Goal: Find specific page/section: Find specific page/section

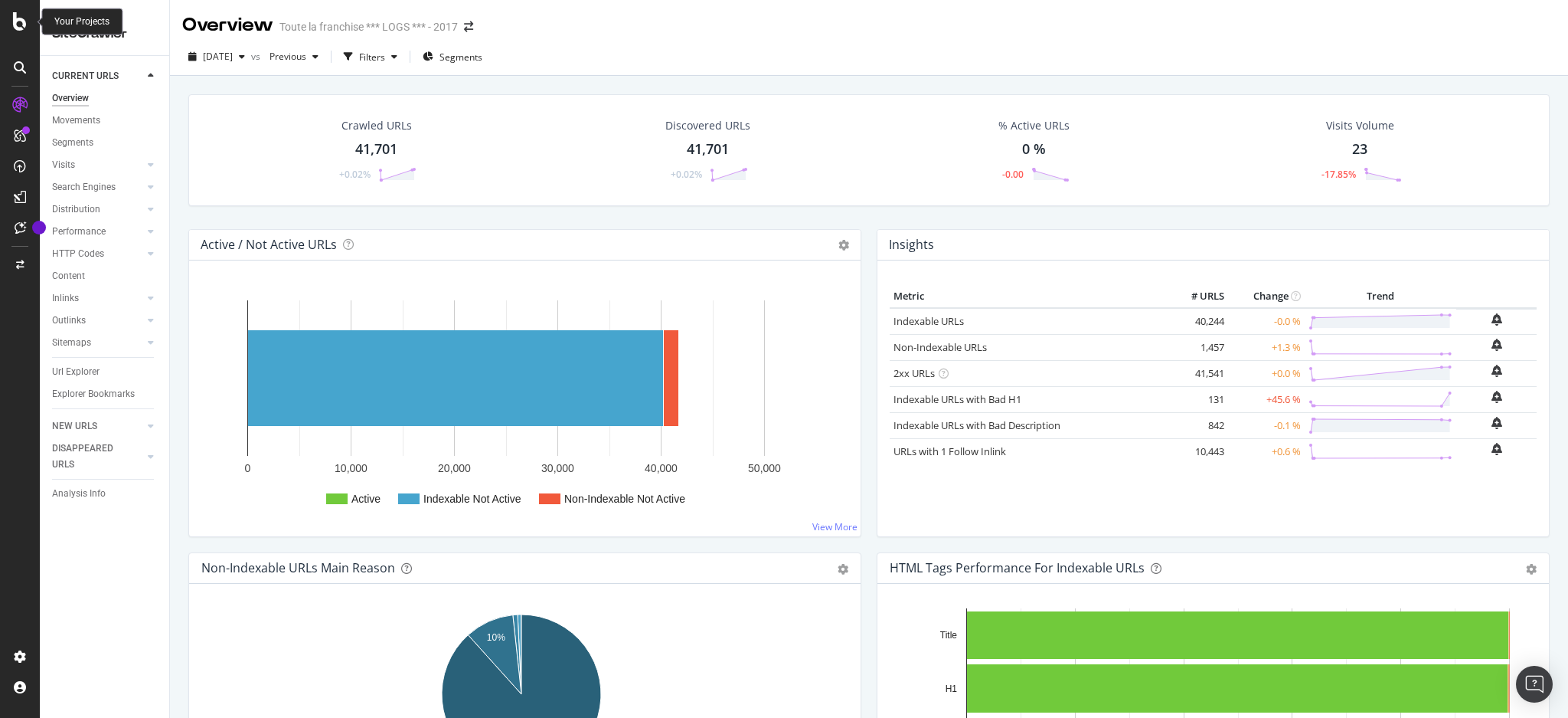
click at [15, 22] on icon at bounding box center [19, 22] width 14 height 18
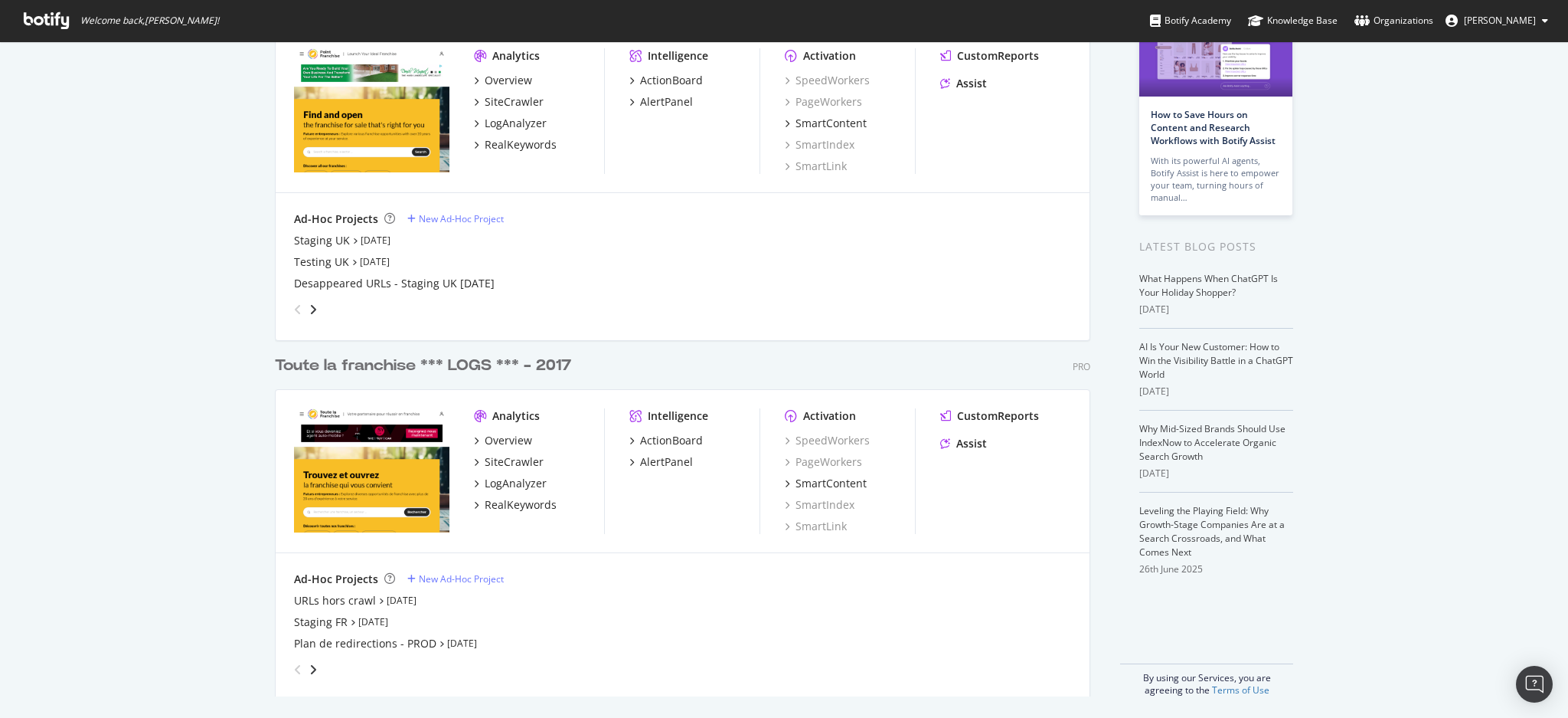
scroll to position [123, 0]
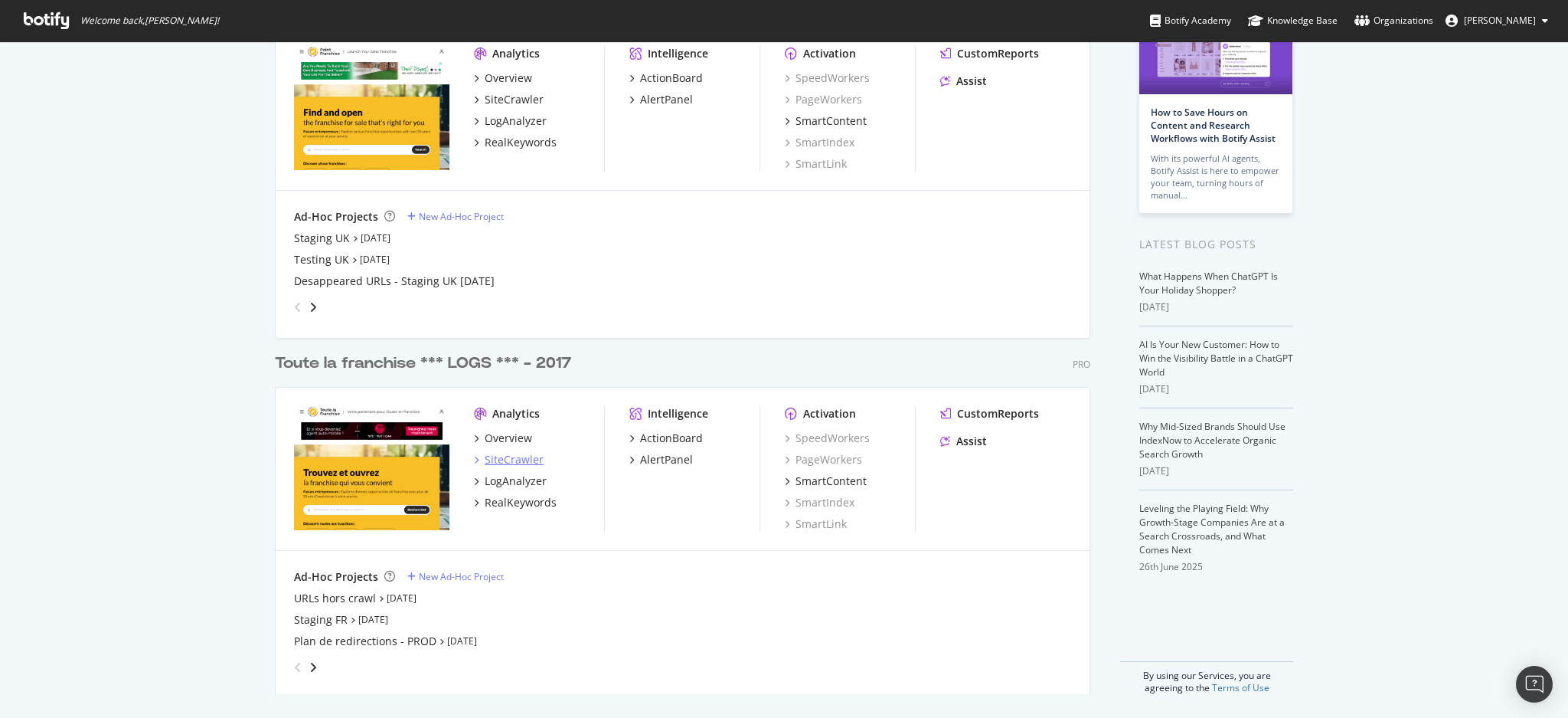
click at [507, 457] on div "SiteCrawler" at bounding box center [514, 459] width 59 height 15
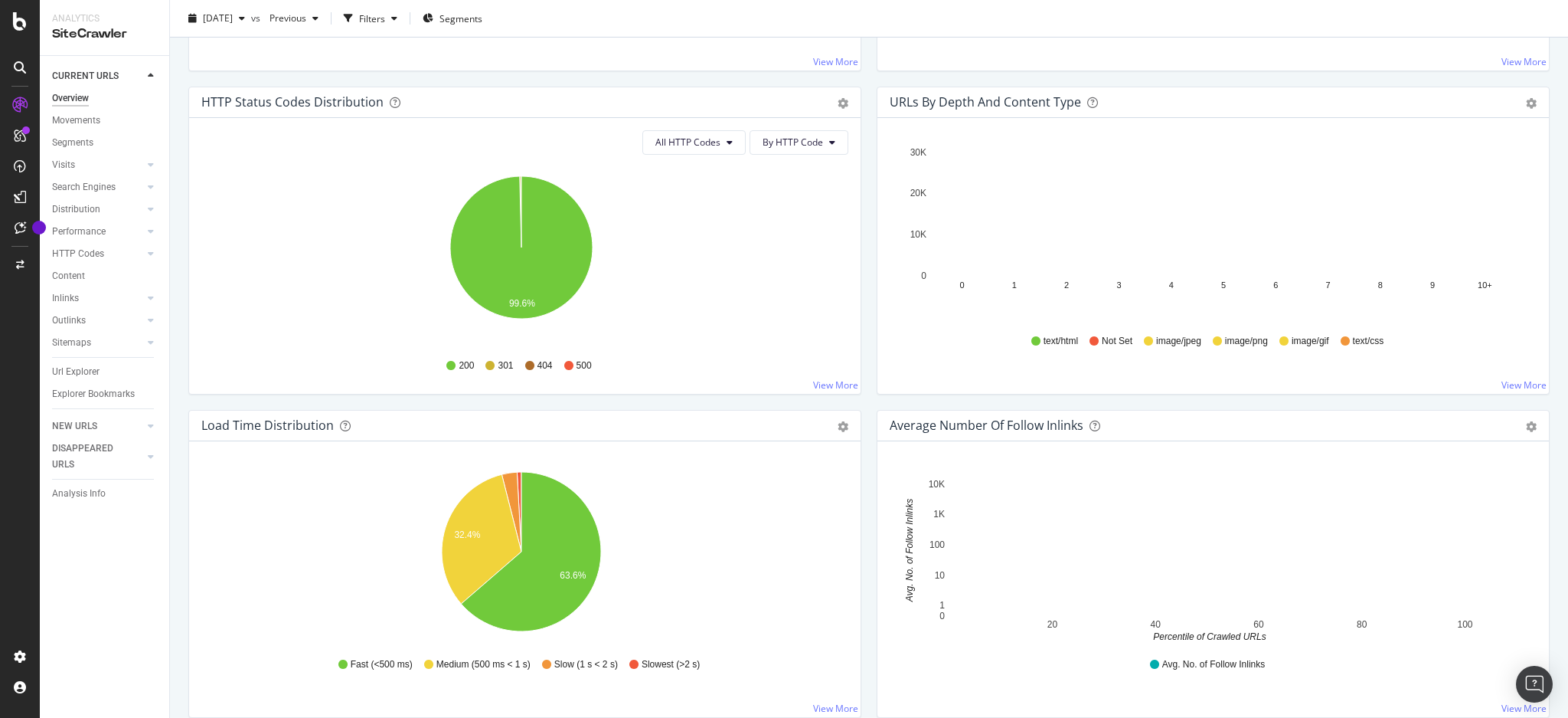
scroll to position [233, 0]
